Goal: Information Seeking & Learning: Learn about a topic

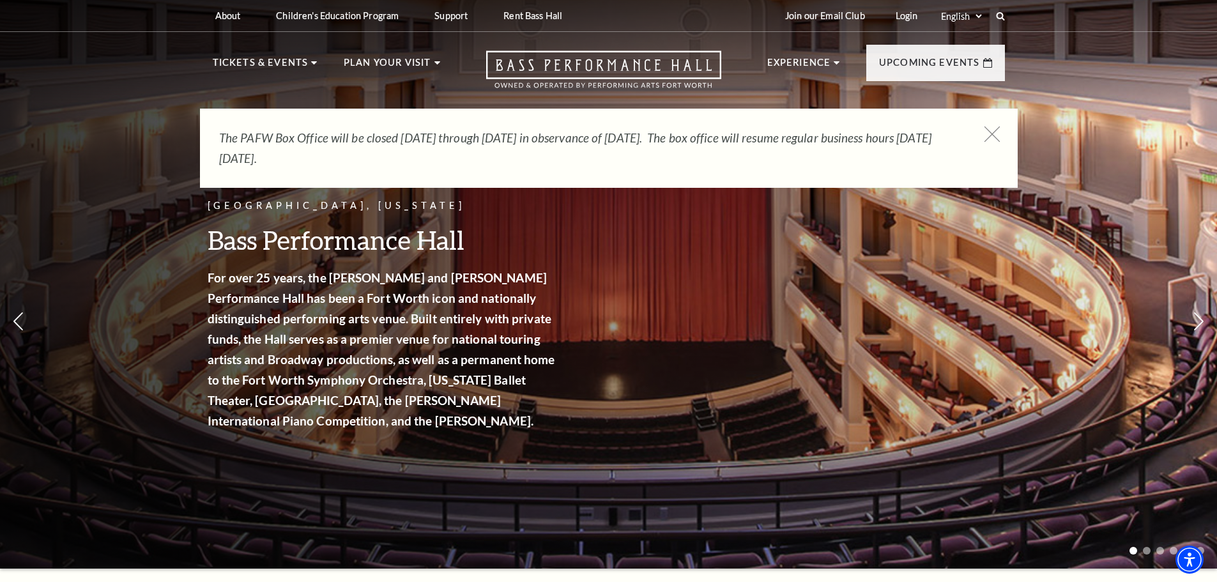
click at [989, 134] on icon at bounding box center [992, 135] width 16 height 16
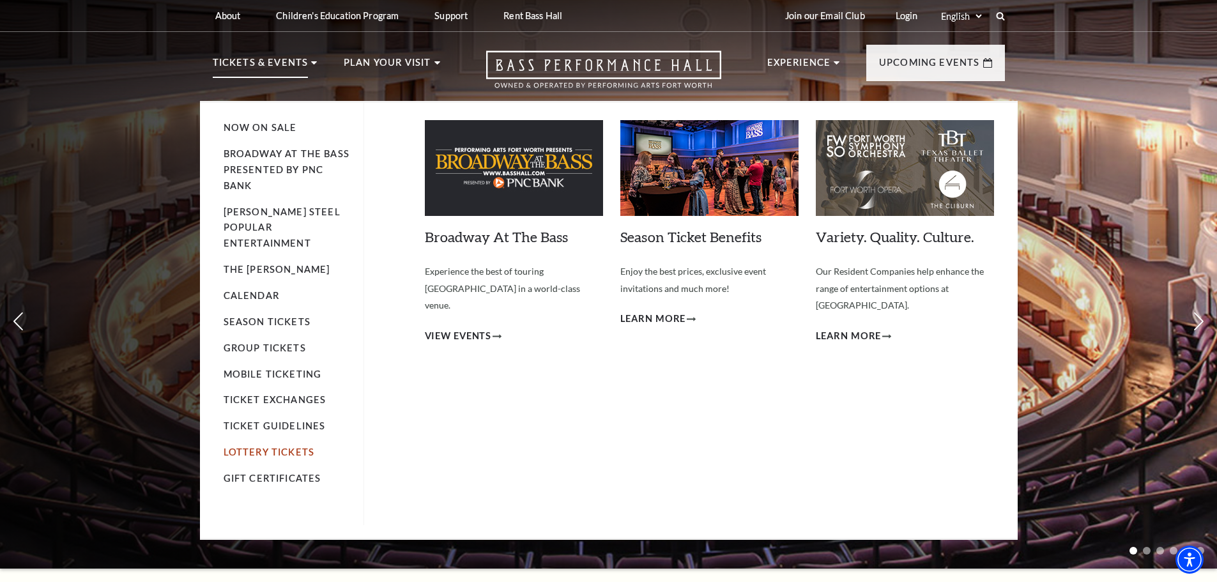
click at [235, 447] on link "Lottery Tickets" at bounding box center [269, 452] width 91 height 11
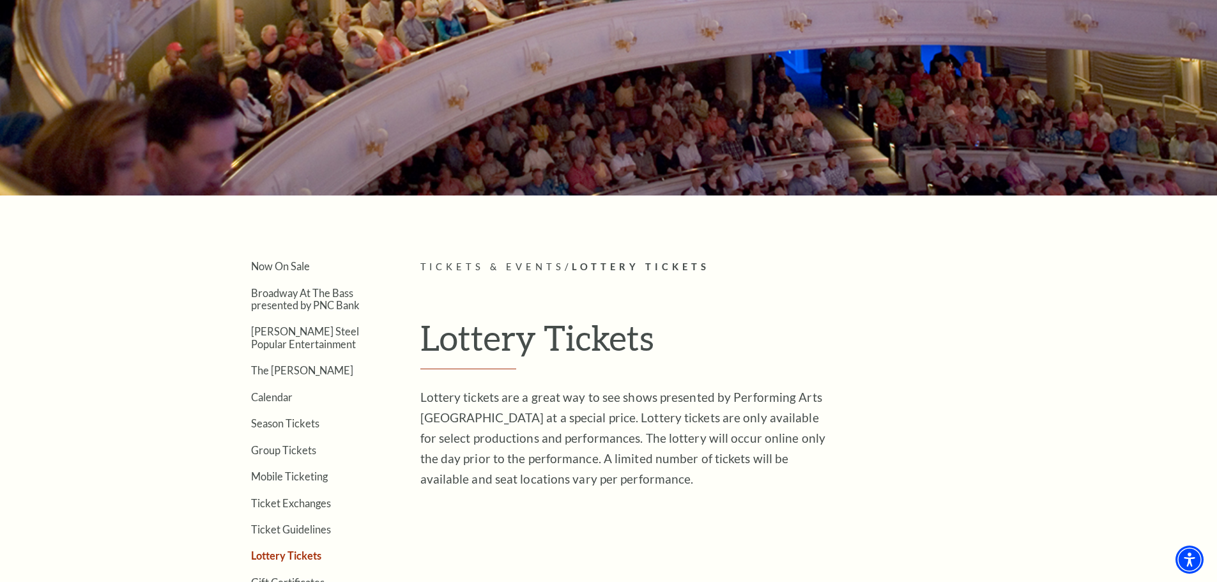
scroll to position [128, 0]
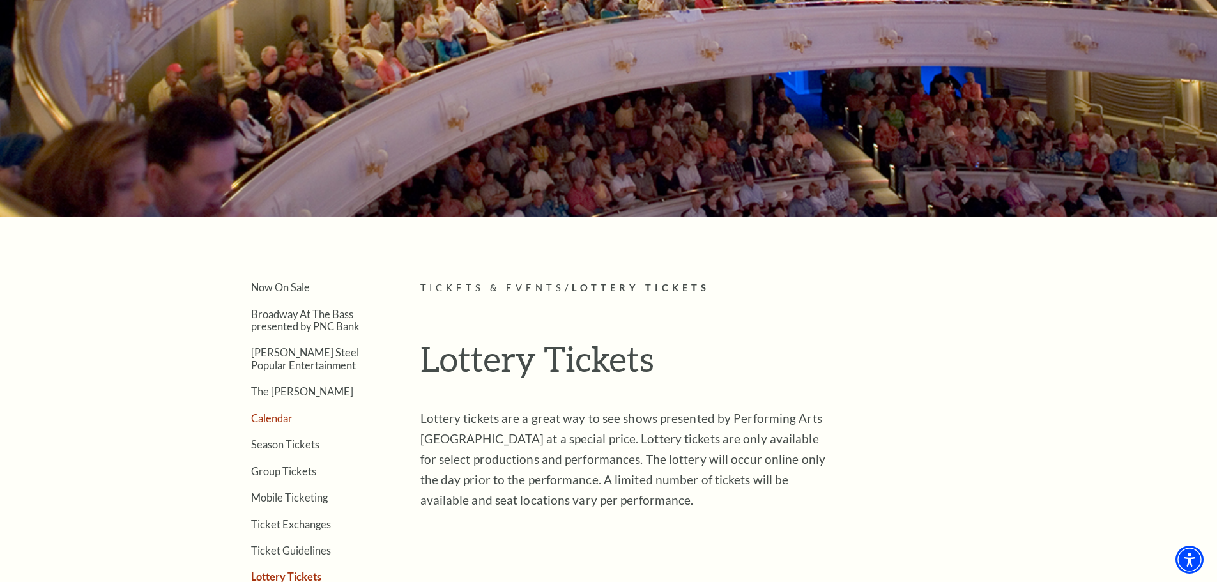
click at [278, 422] on link "Calendar" at bounding box center [272, 418] width 42 height 12
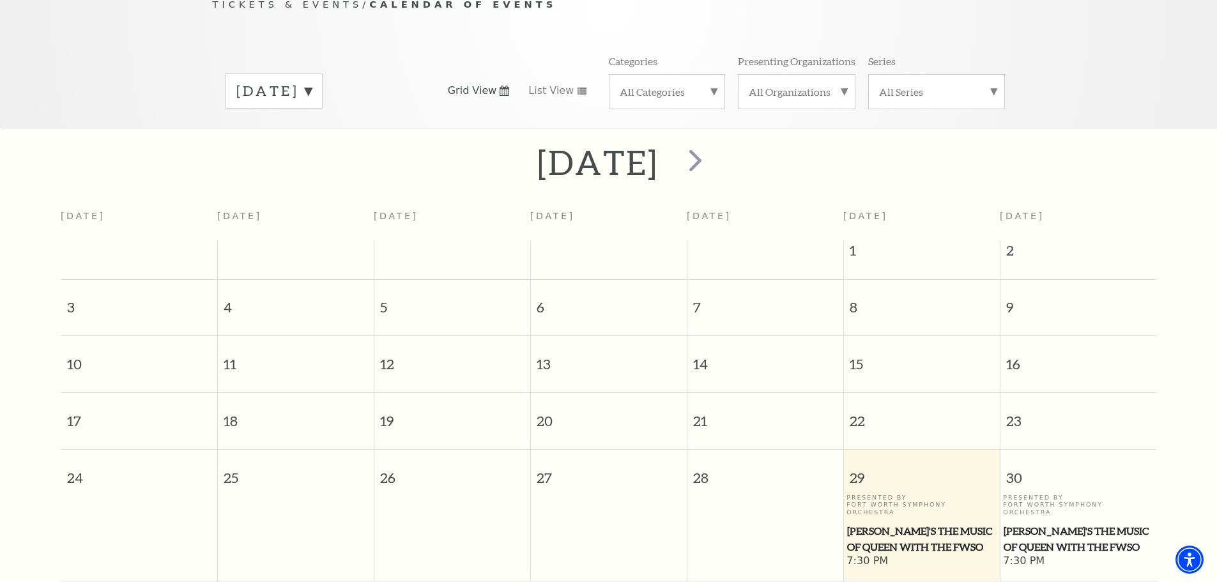
scroll to position [320, 0]
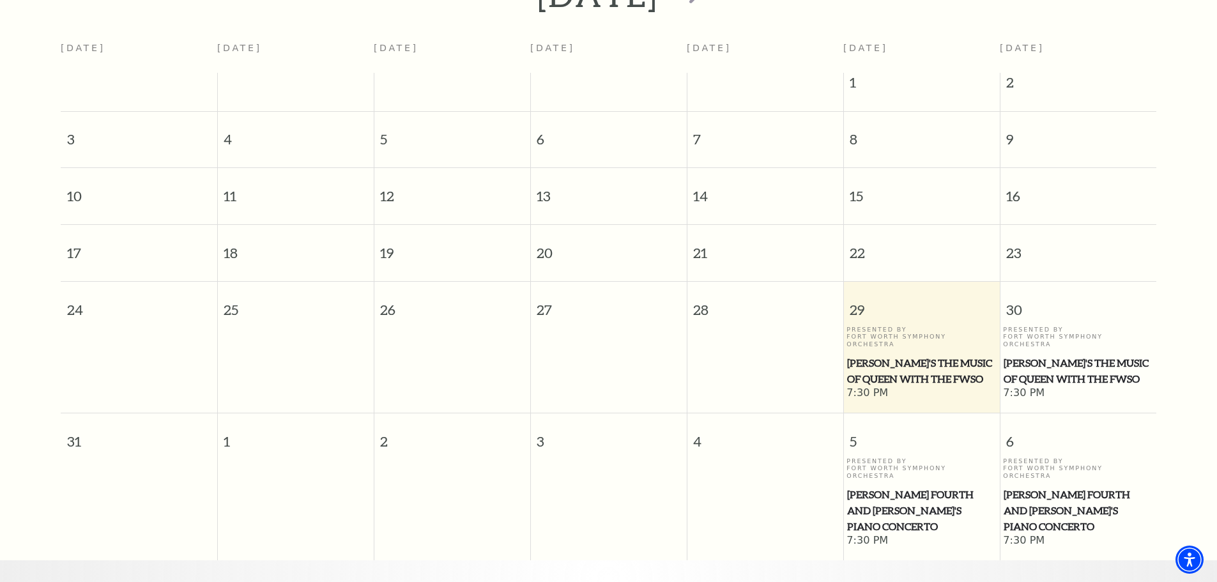
click at [906, 355] on span "Windborne's The Music of Queen with the FWSO" at bounding box center [921, 370] width 149 height 31
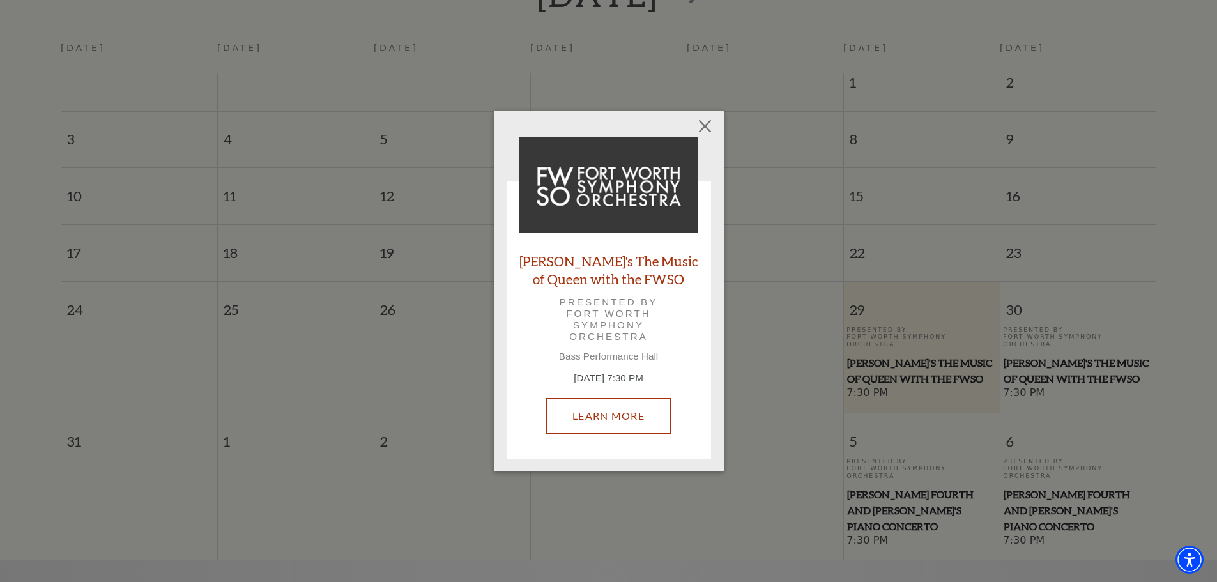
click at [596, 412] on link "Learn More" at bounding box center [608, 416] width 125 height 36
